Goal: Navigation & Orientation: Find specific page/section

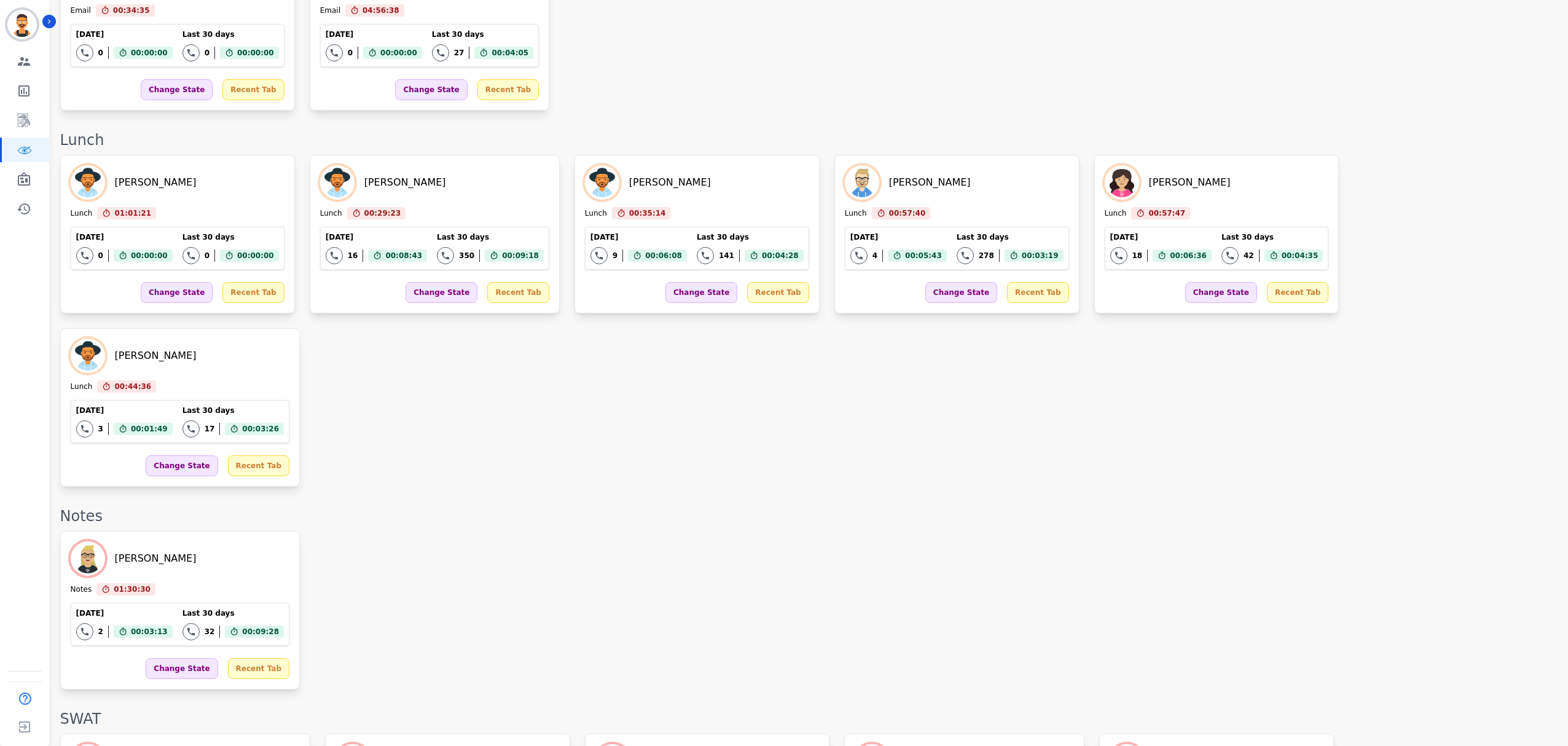
scroll to position [1428, 0]
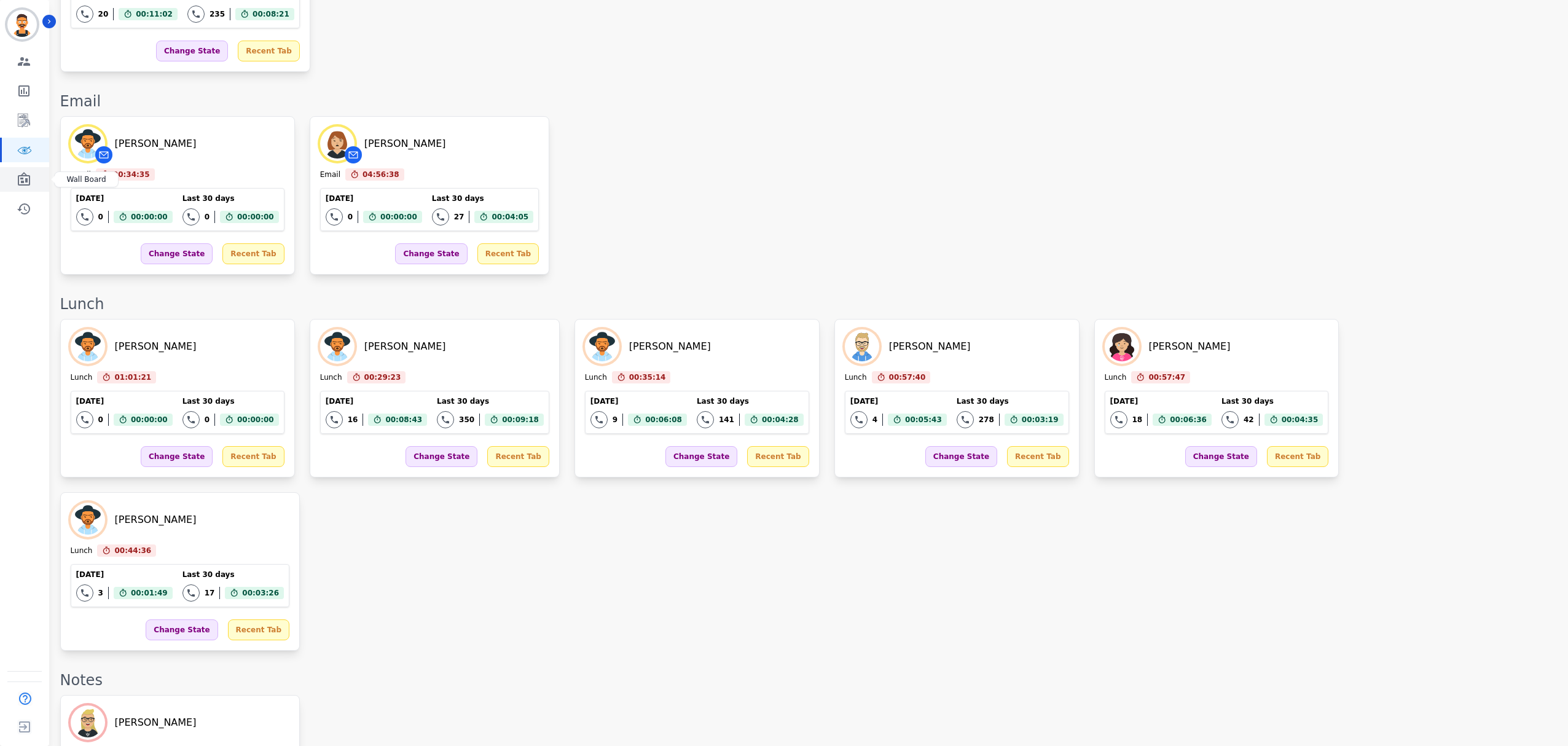
click at [25, 171] on link "Sidebar" at bounding box center [25, 179] width 47 height 25
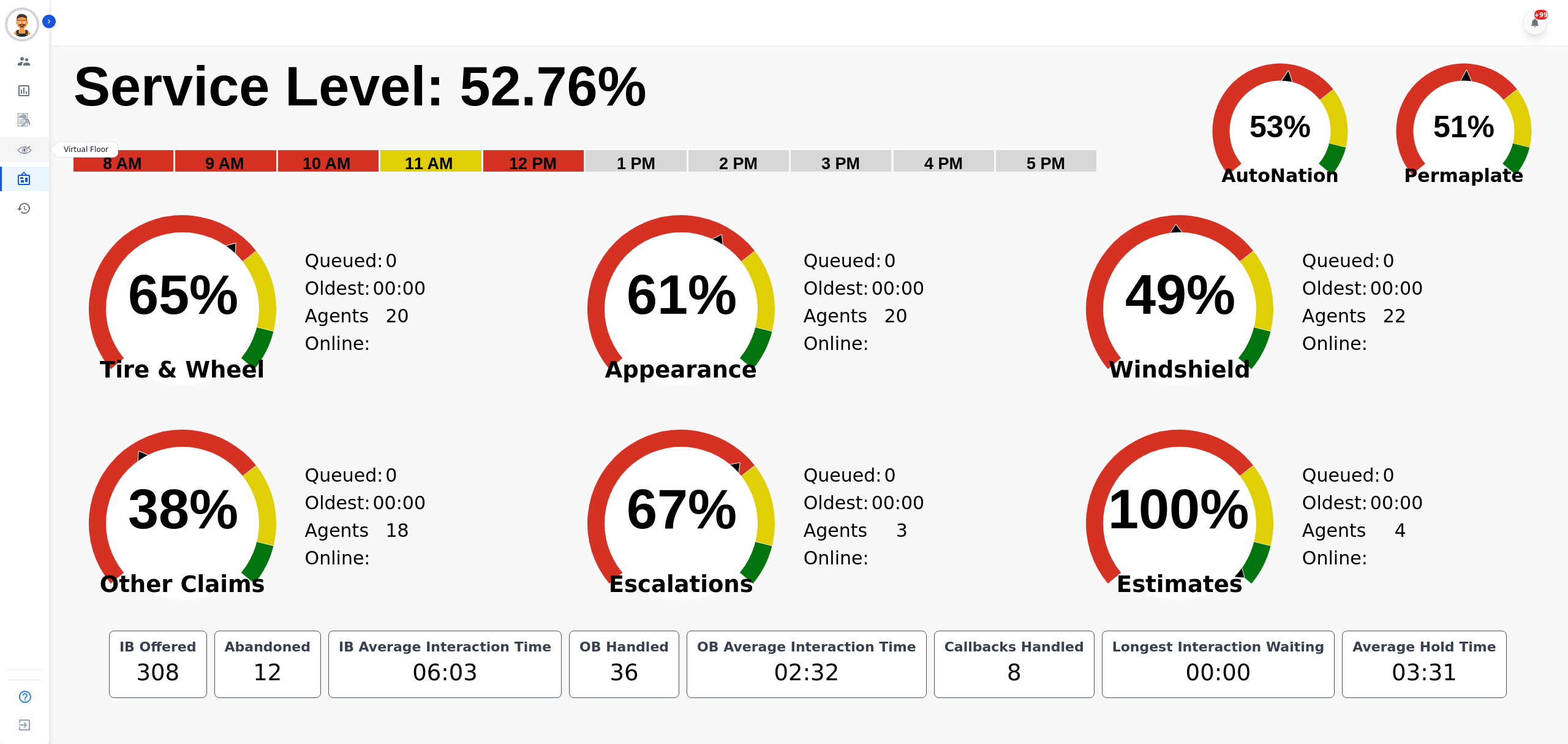
click at [24, 152] on icon "Sidebar" at bounding box center [24, 148] width 14 height 14
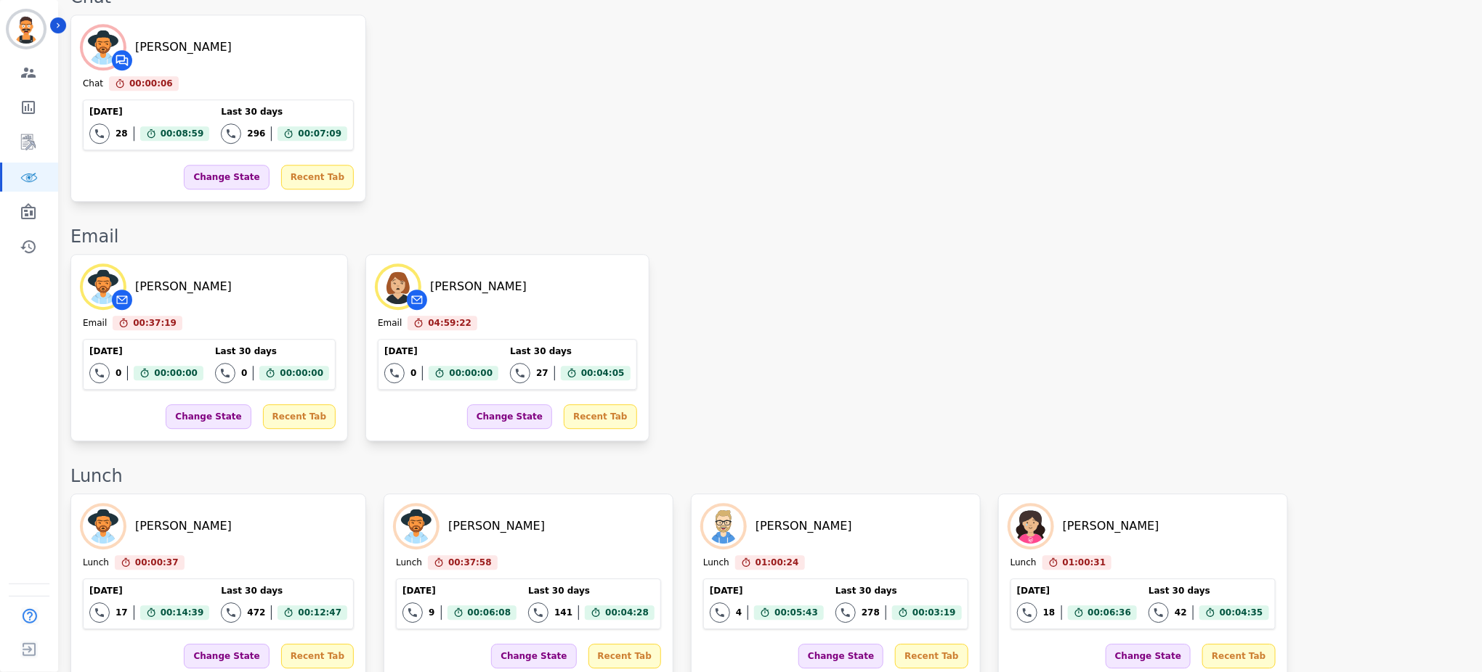
scroll to position [1788, 0]
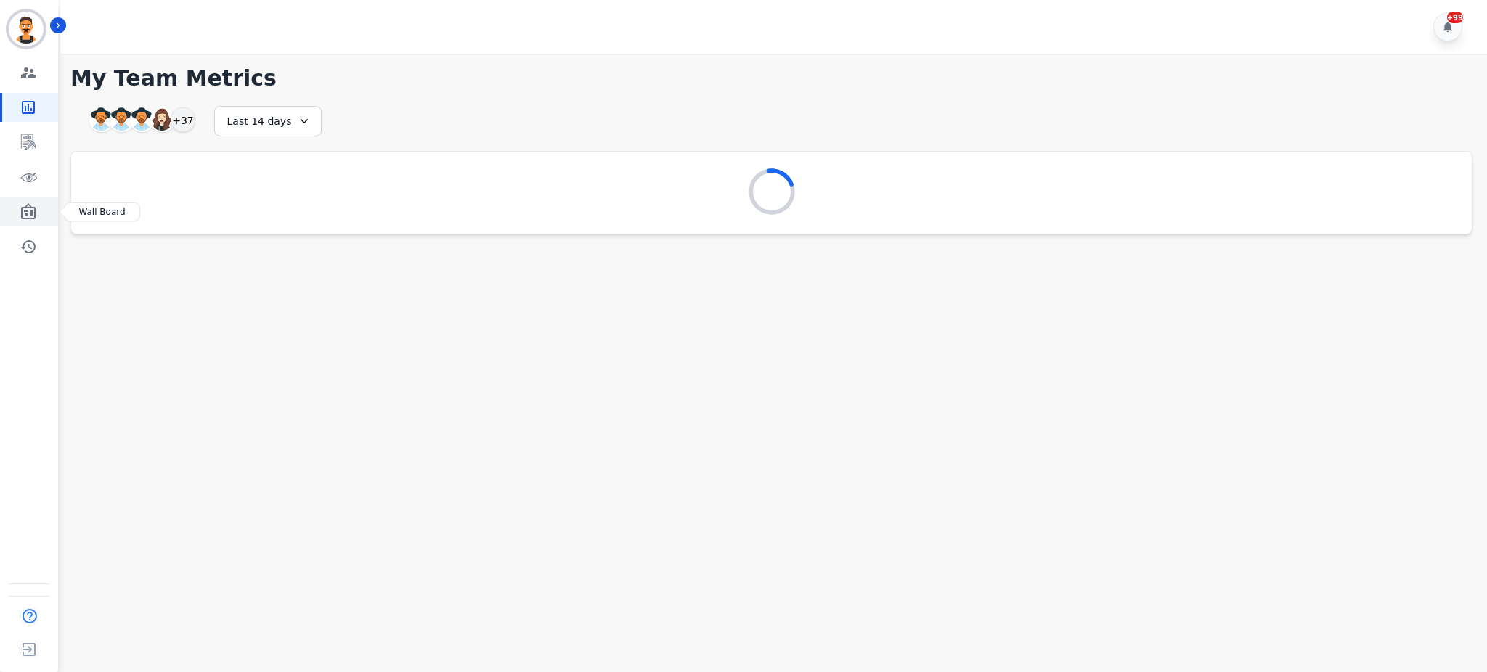
click at [31, 208] on icon "Sidebar" at bounding box center [28, 211] width 15 height 16
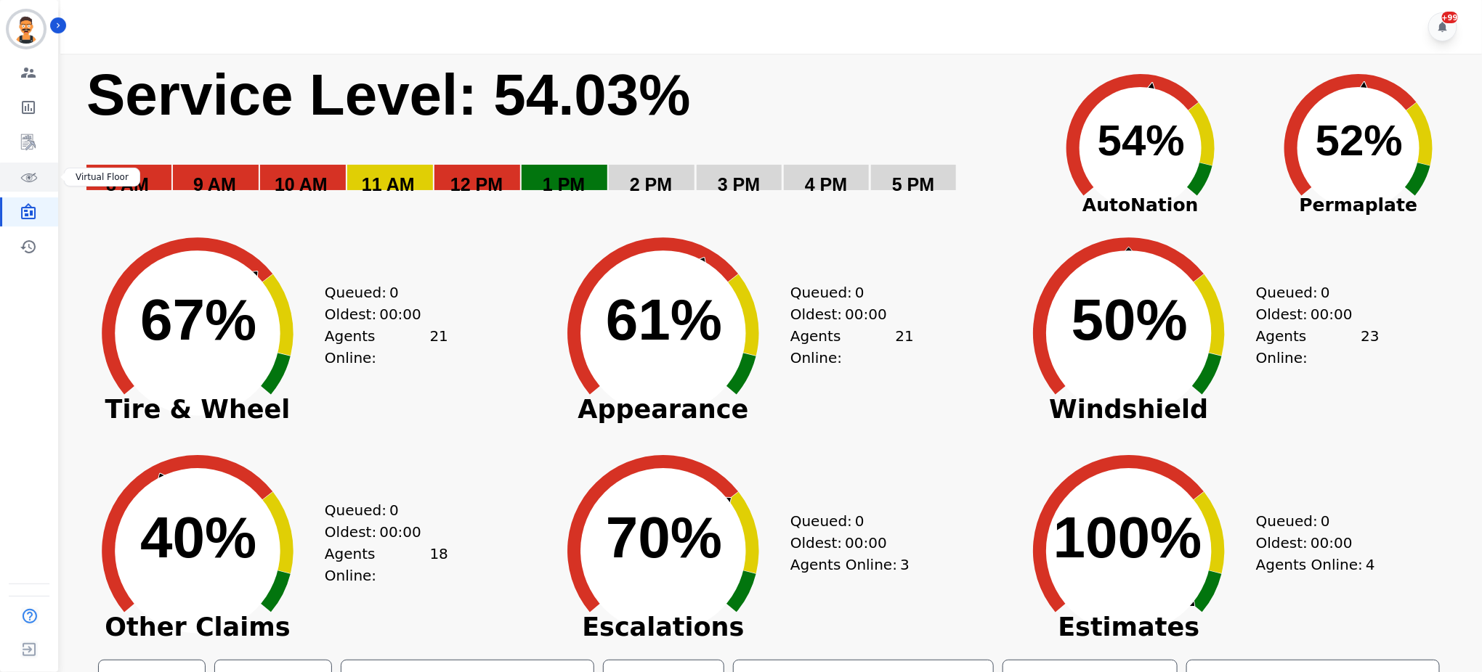
click at [33, 175] on icon "Sidebar" at bounding box center [29, 178] width 17 height 9
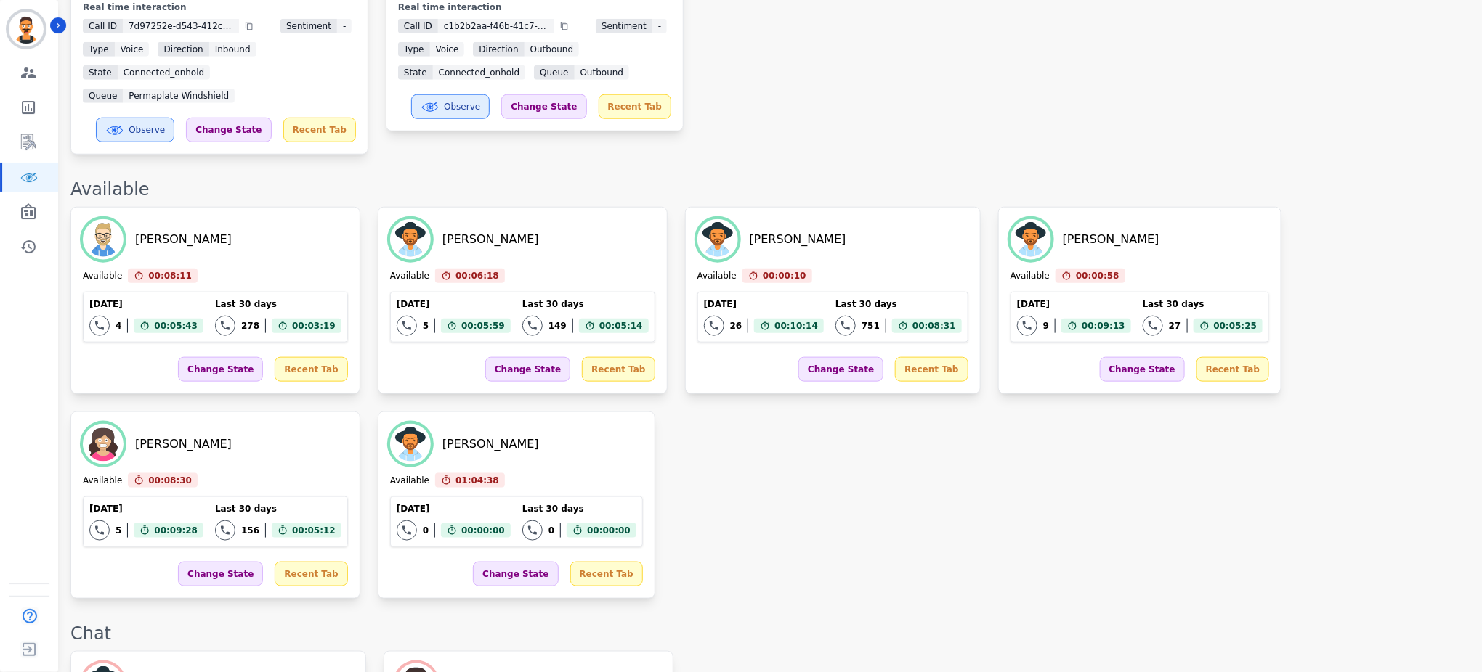
scroll to position [774, 0]
